Goal: Subscribe to service/newsletter

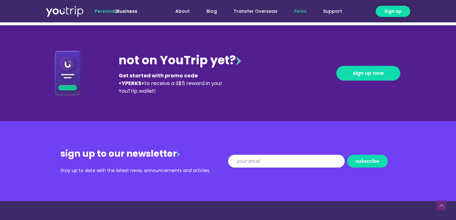
scroll to position [704, 0]
click at [192, 58] on div "not on YouTrip yet?" at bounding box center [180, 61] width 122 height 18
click at [163, 84] on div "Get started with promo code <YPERK5> to receive a S$5 reward in your YouTrip wa…" at bounding box center [173, 83] width 108 height 23
click at [259, 163] on input "New Form" at bounding box center [286, 161] width 117 height 13
type input "[EMAIL_ADDRESS][DOMAIN_NAME]"
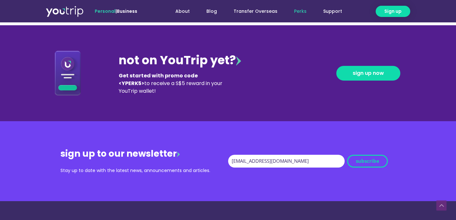
click at [366, 164] on span "subscribe" at bounding box center [367, 161] width 23 height 5
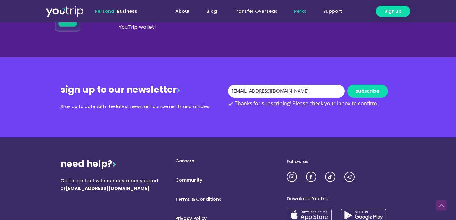
scroll to position [640, 0]
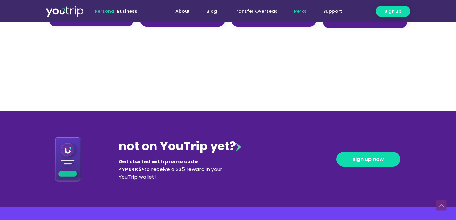
scroll to position [628, 0]
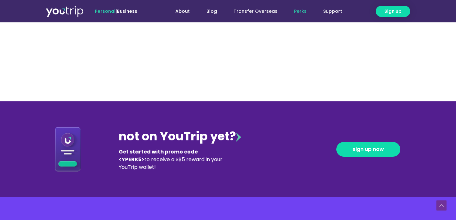
click at [244, 172] on div "not on YouTrip yet? Get started with promo code <YPERK5> to receive a S$5 rewar…" at bounding box center [228, 149] width 365 height 96
click at [204, 167] on div "Get started with promo code <YPERK5> to receive a S$5 reward in your YouTrip wa…" at bounding box center [173, 159] width 108 height 23
click at [210, 143] on div "not on YouTrip yet?" at bounding box center [180, 137] width 122 height 18
click at [210, 146] on div "not on YouTrip yet?" at bounding box center [180, 137] width 122 height 18
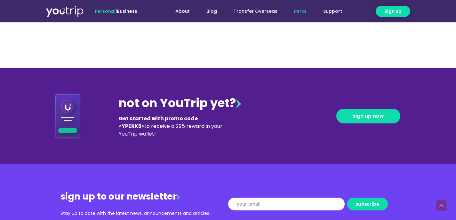
scroll to position [660, 0]
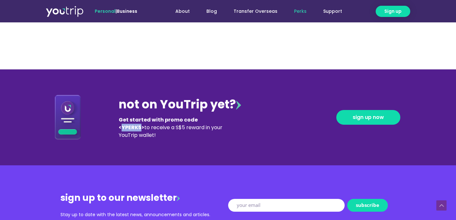
drag, startPoint x: 199, startPoint y: 122, endPoint x: 217, endPoint y: 121, distance: 18.6
click at [198, 121] on b "Get started with promo code <YPERK5>" at bounding box center [158, 123] width 79 height 15
